Goal: Task Accomplishment & Management: Manage account settings

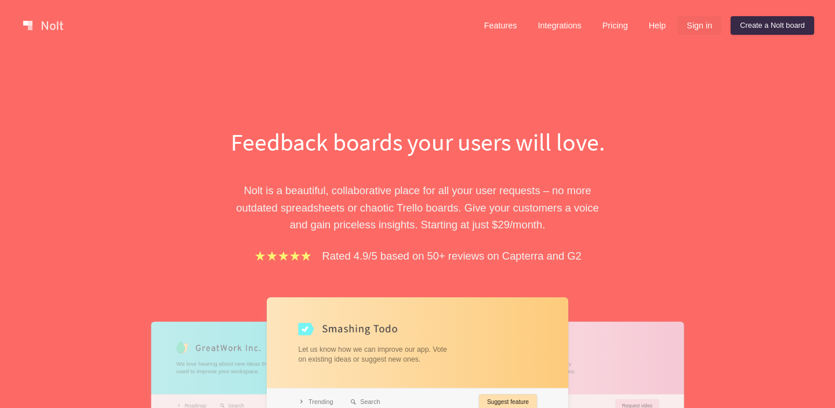
click at [700, 23] on link "Sign in" at bounding box center [699, 25] width 44 height 19
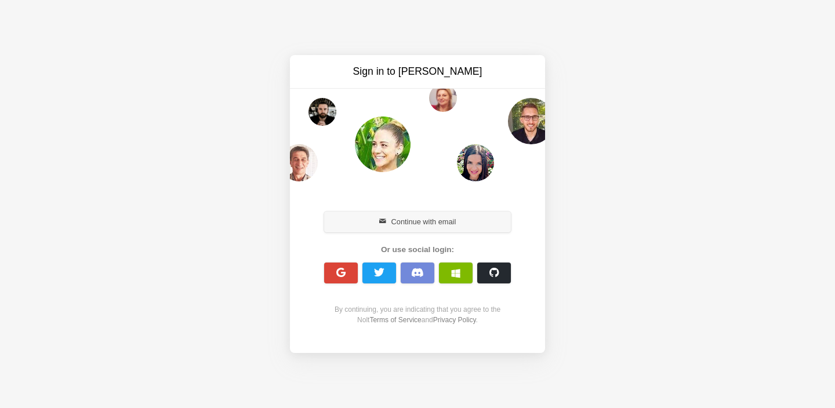
click at [418, 216] on button "Continue with email" at bounding box center [417, 222] width 187 height 21
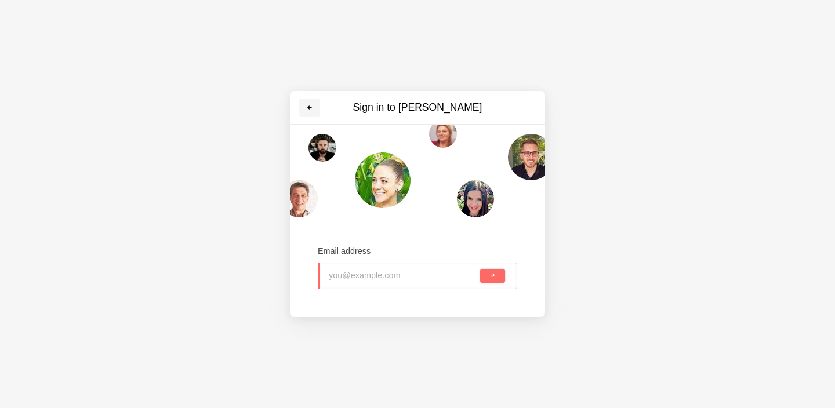
click at [304, 107] on link at bounding box center [309, 108] width 21 height 19
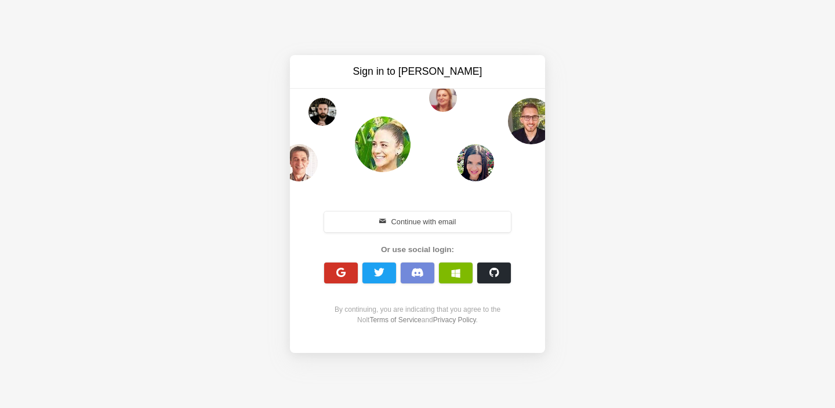
click at [333, 281] on button "button" at bounding box center [341, 273] width 34 height 21
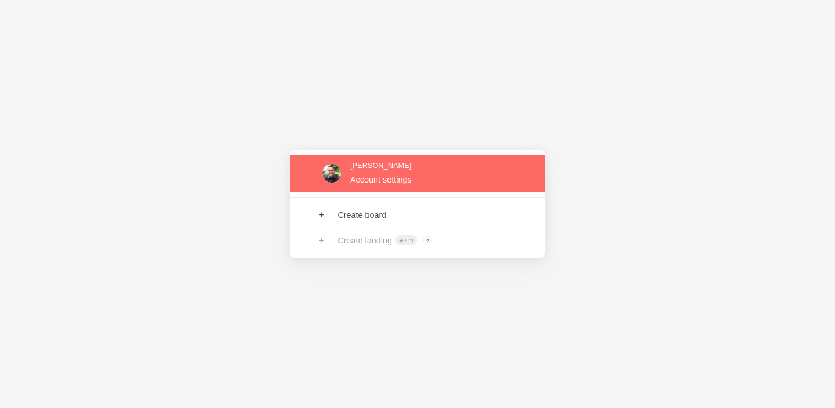
click at [417, 175] on link at bounding box center [417, 174] width 255 height 38
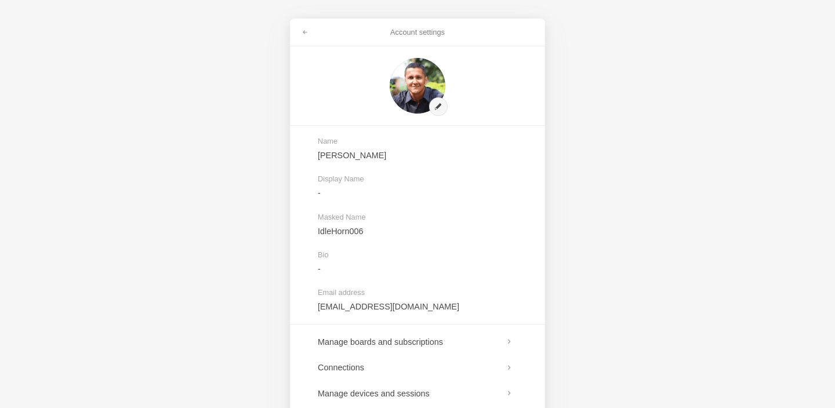
click at [716, 243] on div "Account settings Name Varun Rajan Display Name - Masked Name IdleHorn006 Bio - …" at bounding box center [417, 204] width 835 height 408
